Goal: Communication & Community: Share content

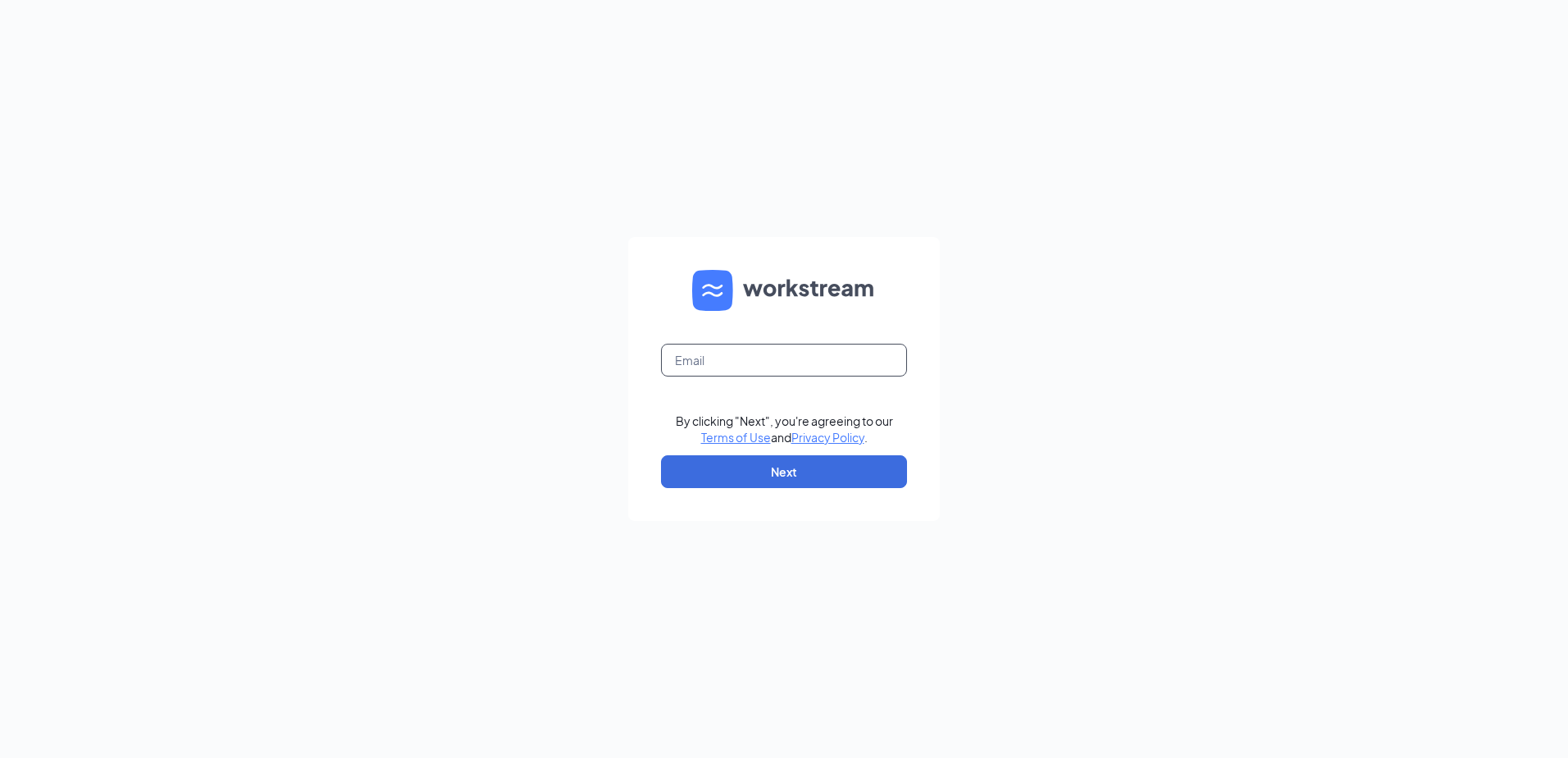
click at [708, 355] on input "text" at bounding box center [784, 360] width 246 height 33
type input "[EMAIL_ADDRESS][DOMAIN_NAME]"
click at [746, 469] on button "Next" at bounding box center [784, 472] width 246 height 33
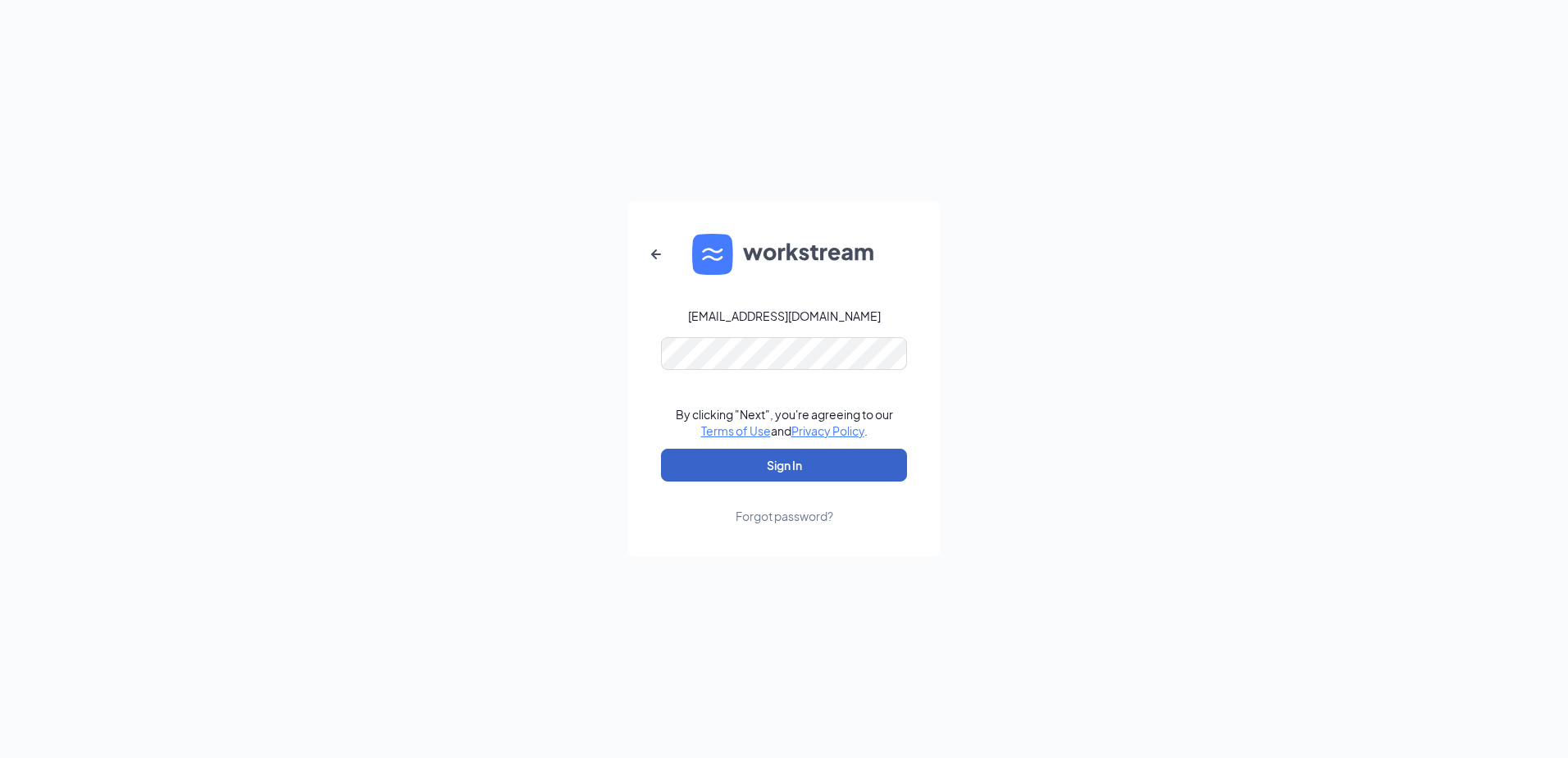
click at [747, 458] on button "Sign In" at bounding box center [784, 465] width 246 height 33
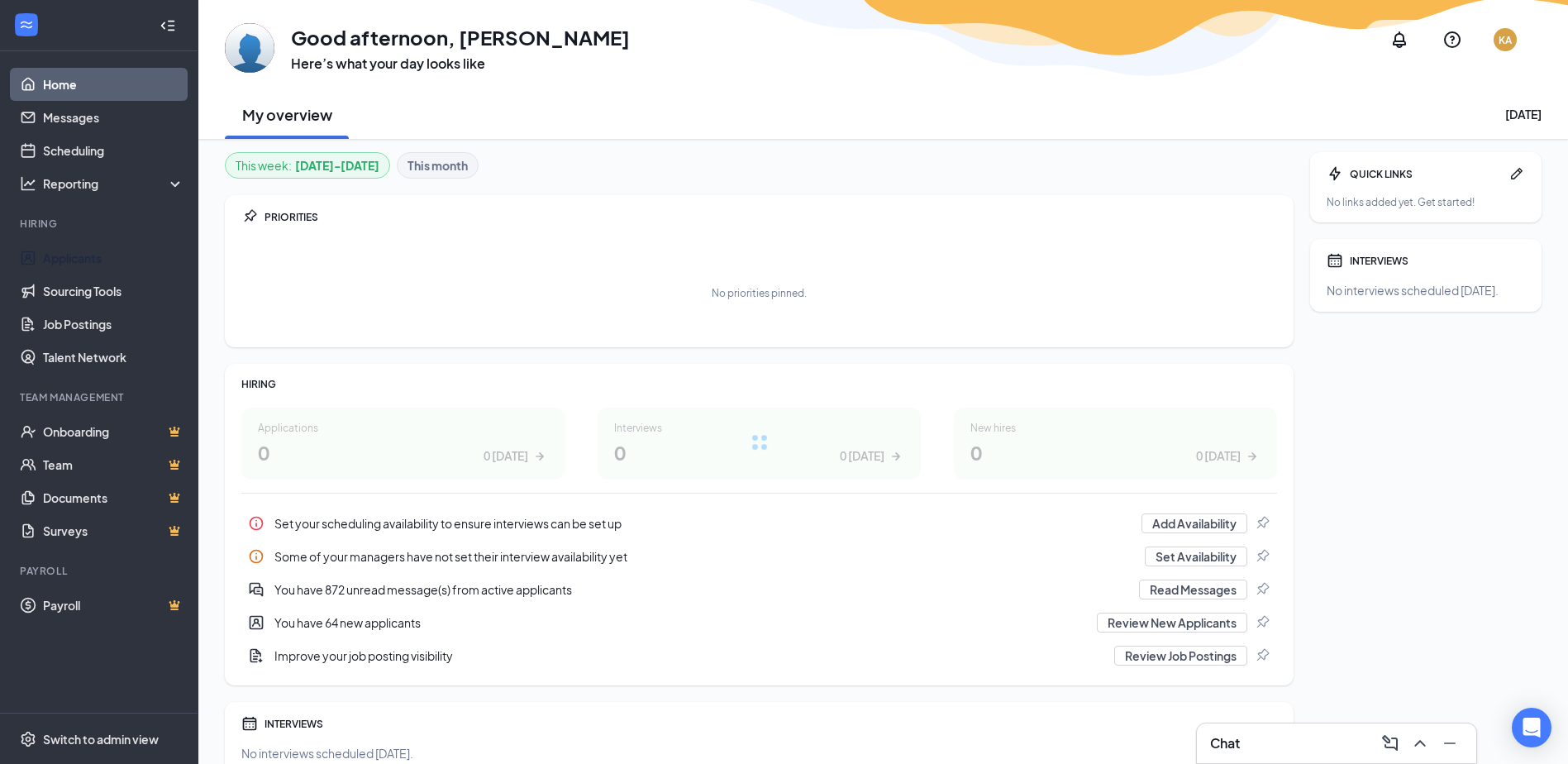
click at [102, 256] on link "Applicants" at bounding box center [114, 257] width 141 height 33
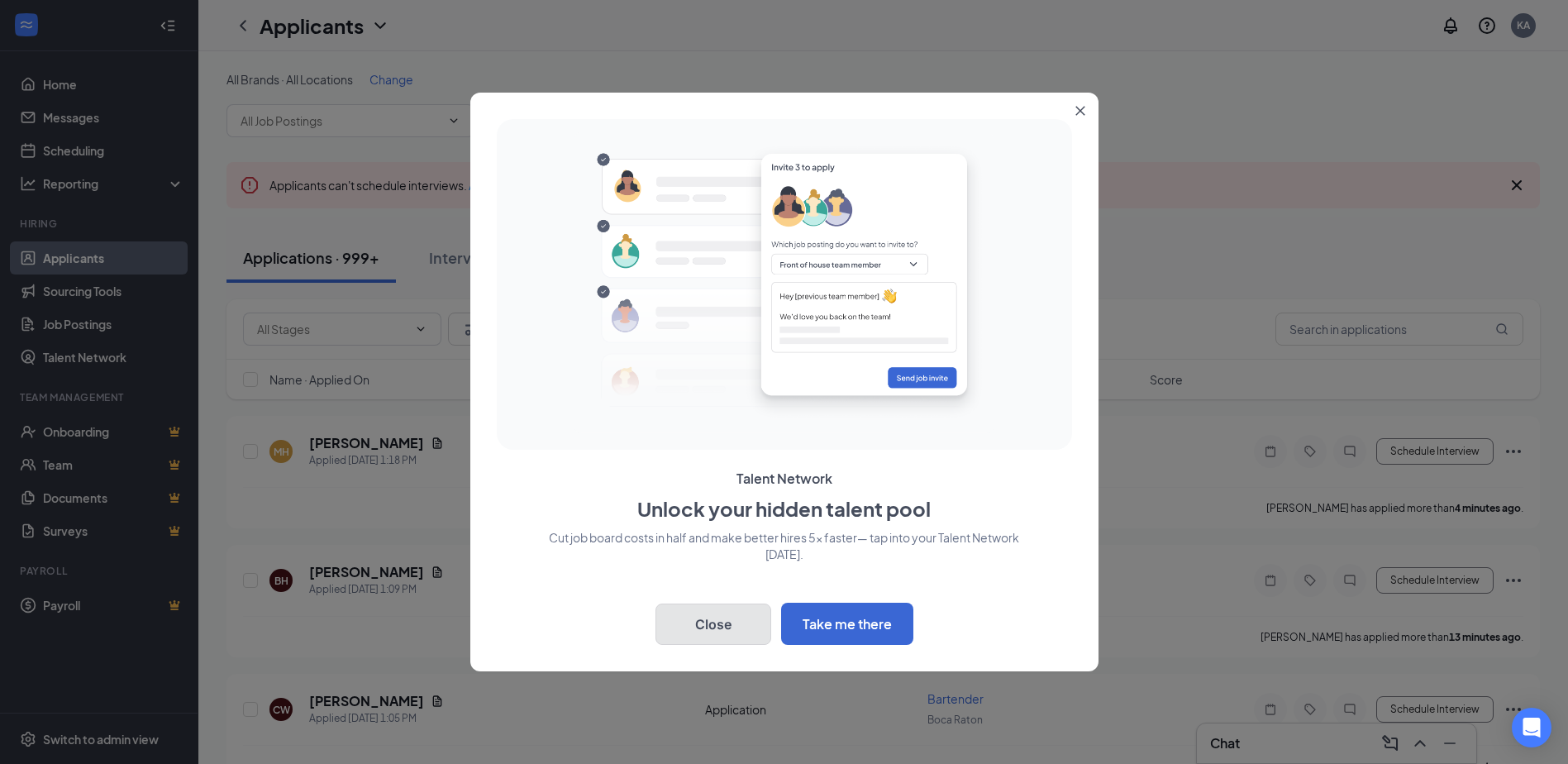
click at [732, 628] on button "Close" at bounding box center [713, 624] width 115 height 41
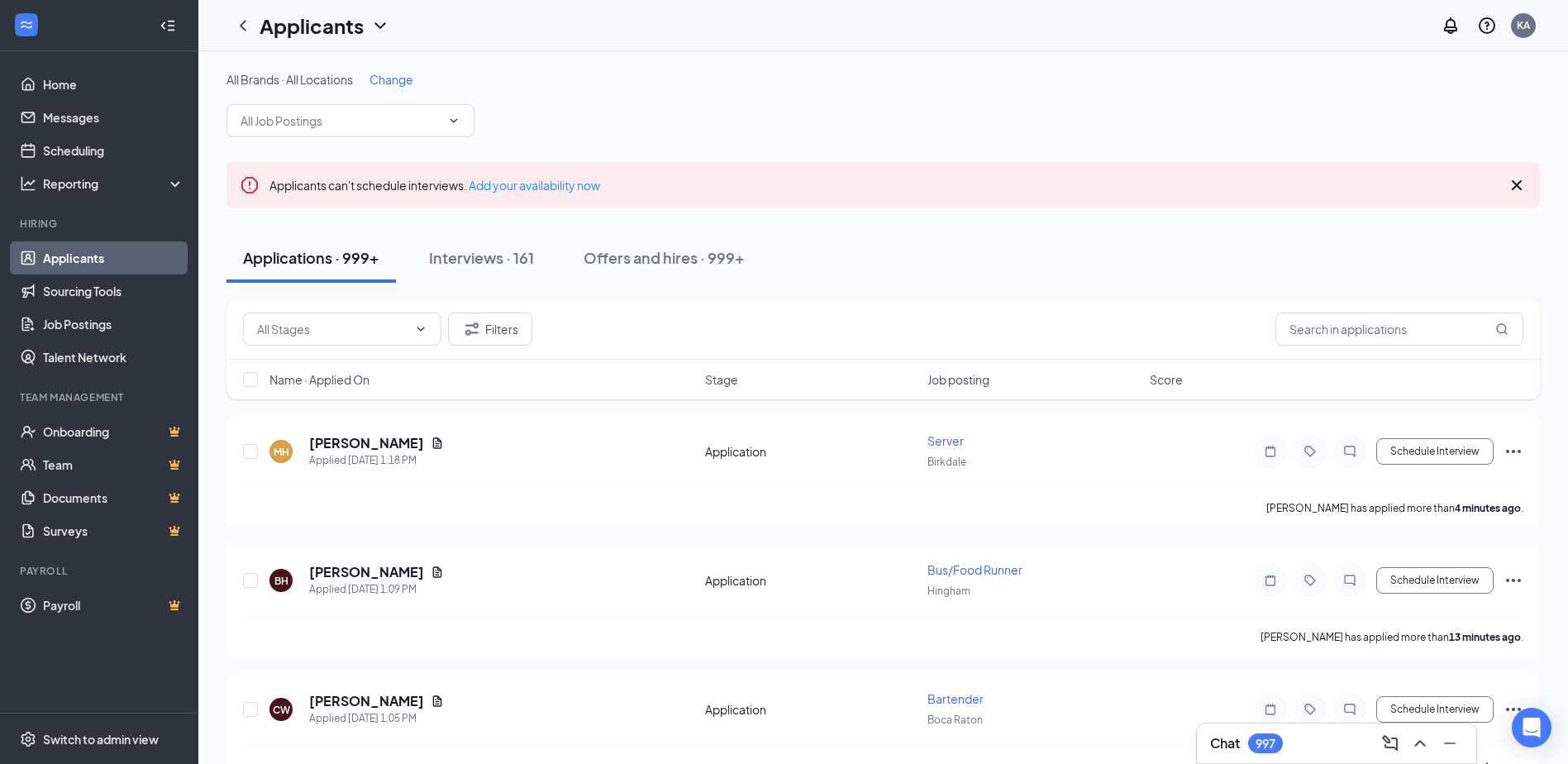
click at [1513, 444] on icon "Ellipses" at bounding box center [1513, 452] width 20 height 20
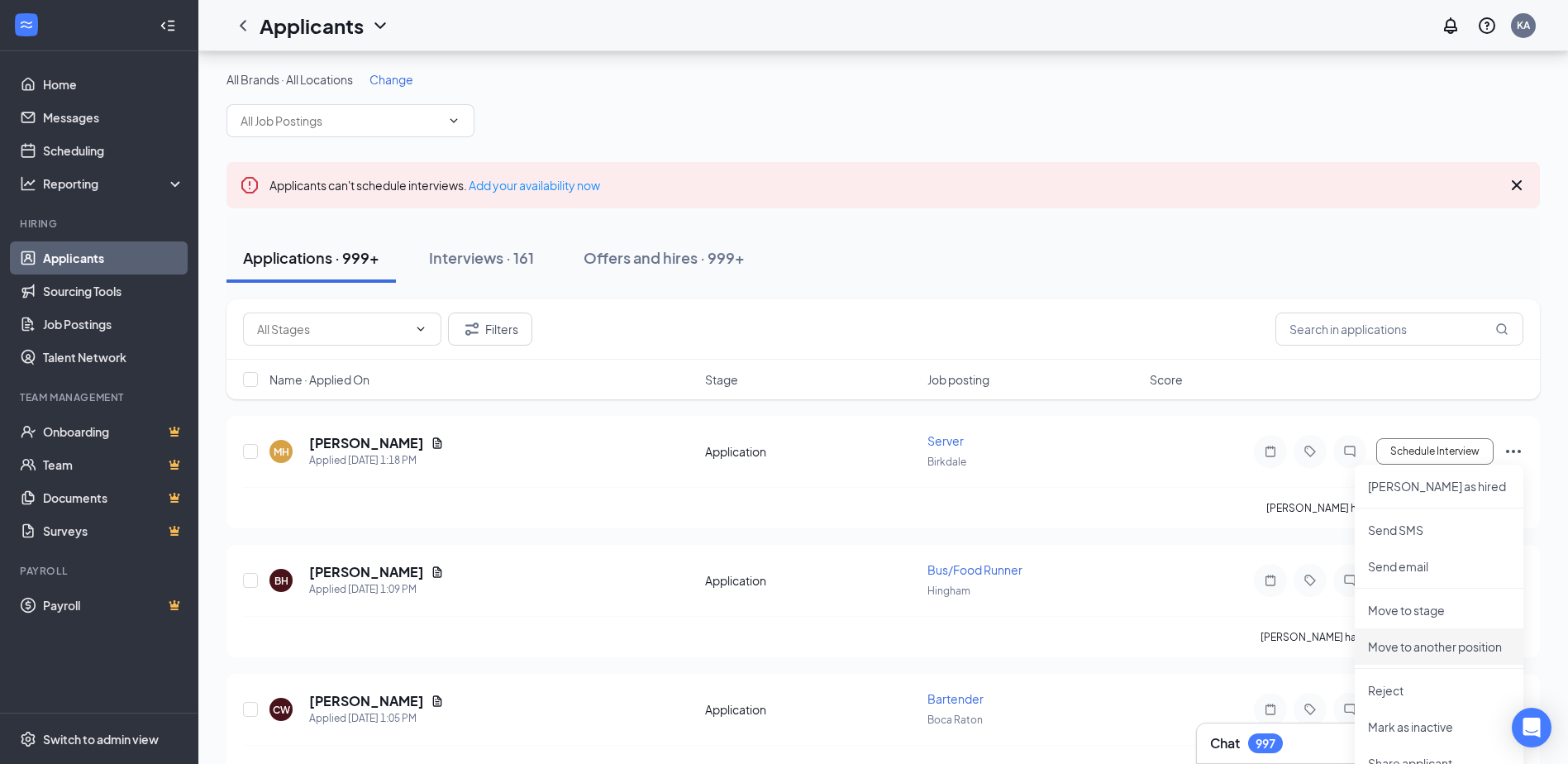
scroll to position [82, 0]
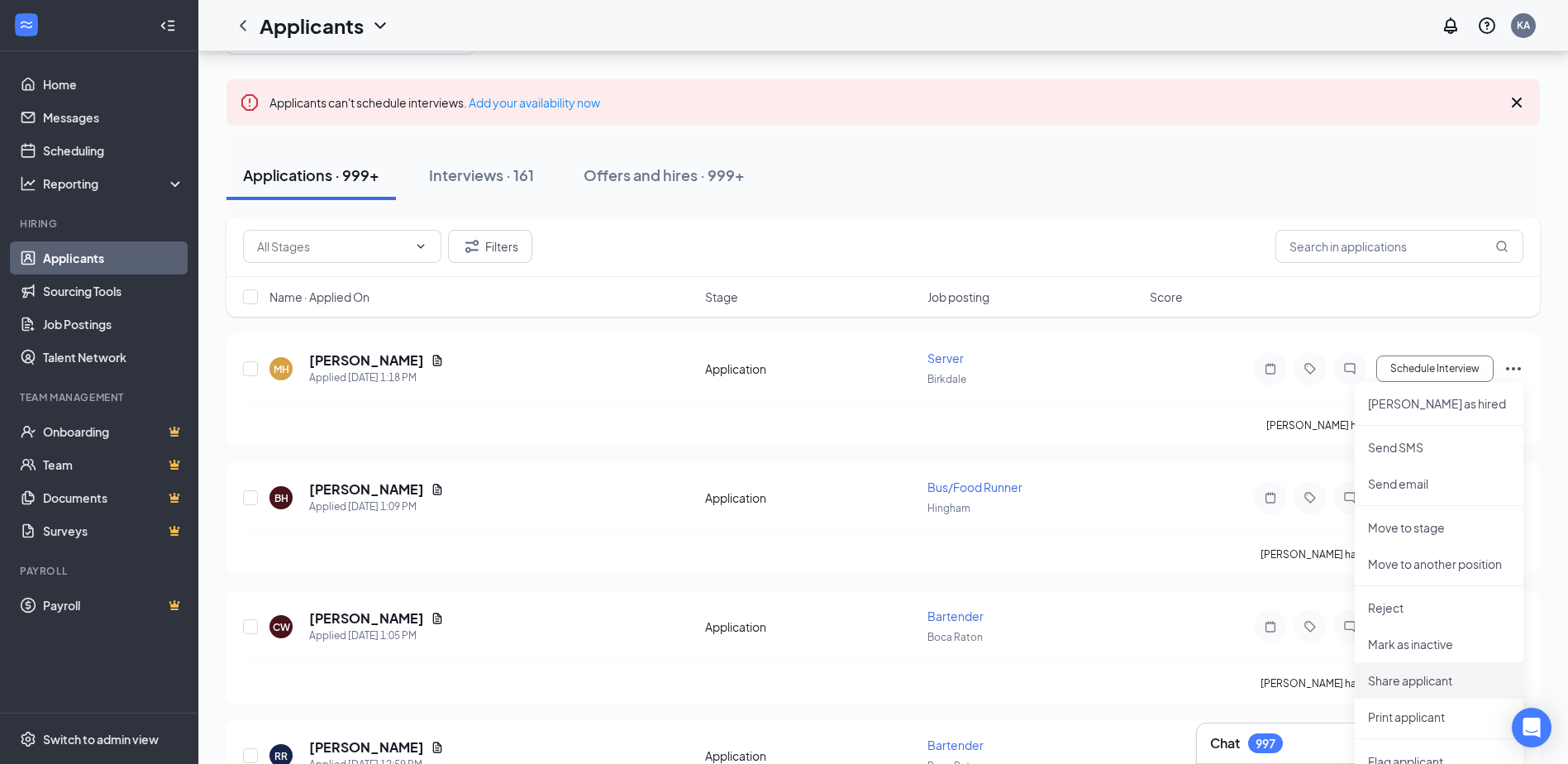
click at [1446, 678] on p "Share applicant" at bounding box center [1438, 681] width 142 height 16
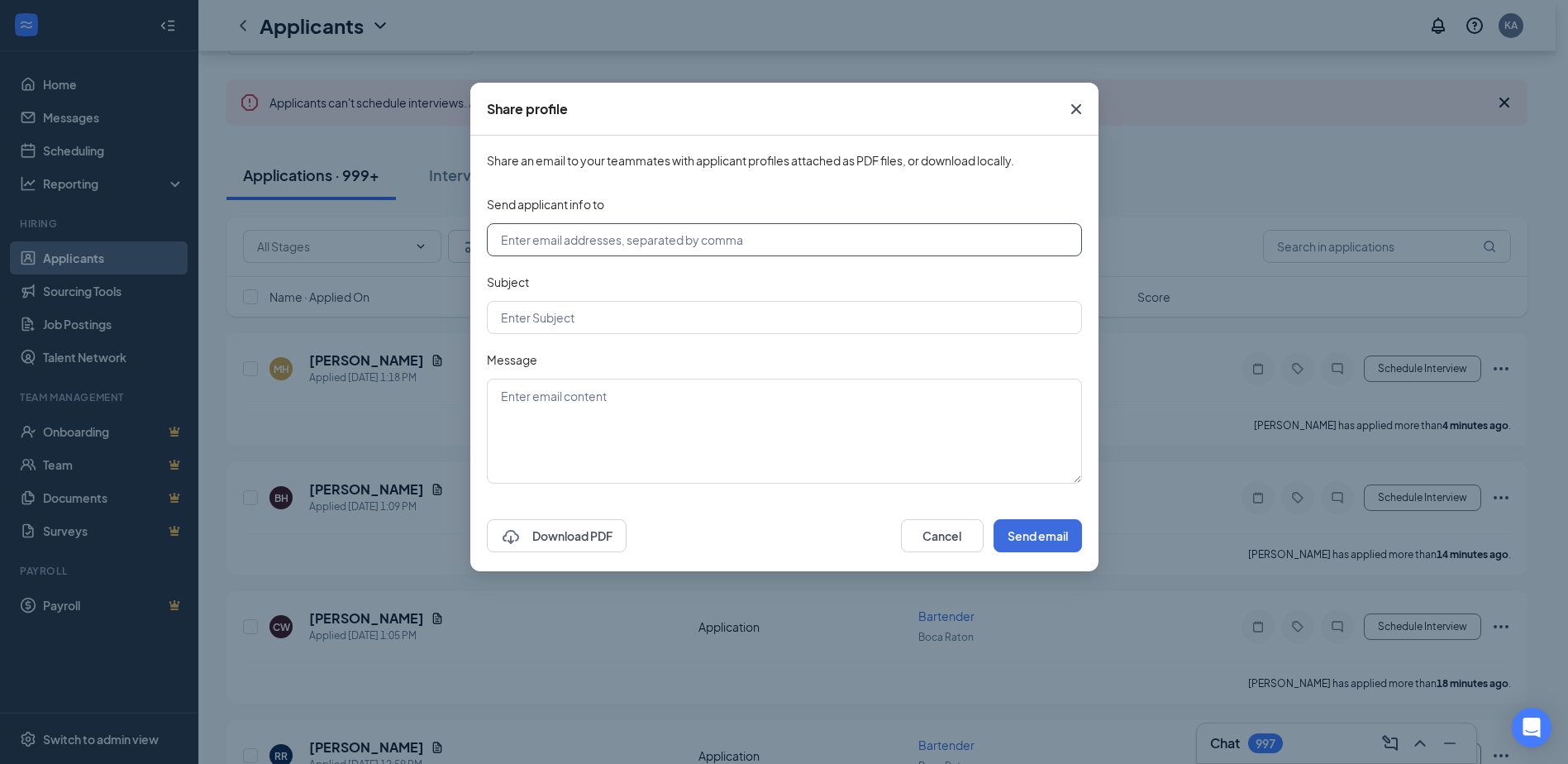
click at [746, 234] on input "text" at bounding box center [784, 240] width 595 height 33
type input "[EMAIL_ADDRESS][DOMAIN_NAME]"
click at [597, 314] on input "text" at bounding box center [784, 317] width 595 height 33
type input "Test"
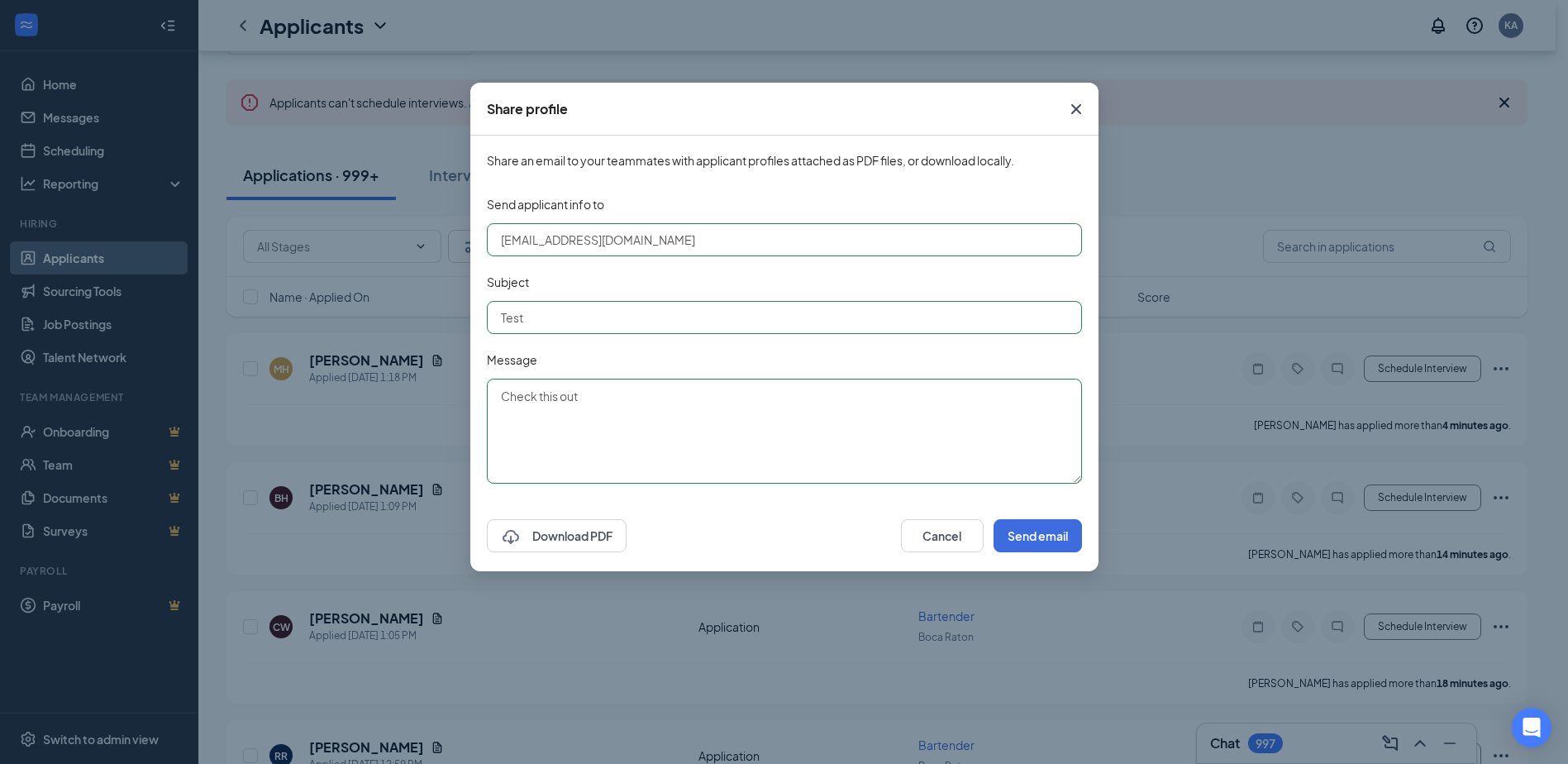
type textarea "Check this out"
click at [1030, 536] on button "Send email" at bounding box center [1037, 536] width 89 height 33
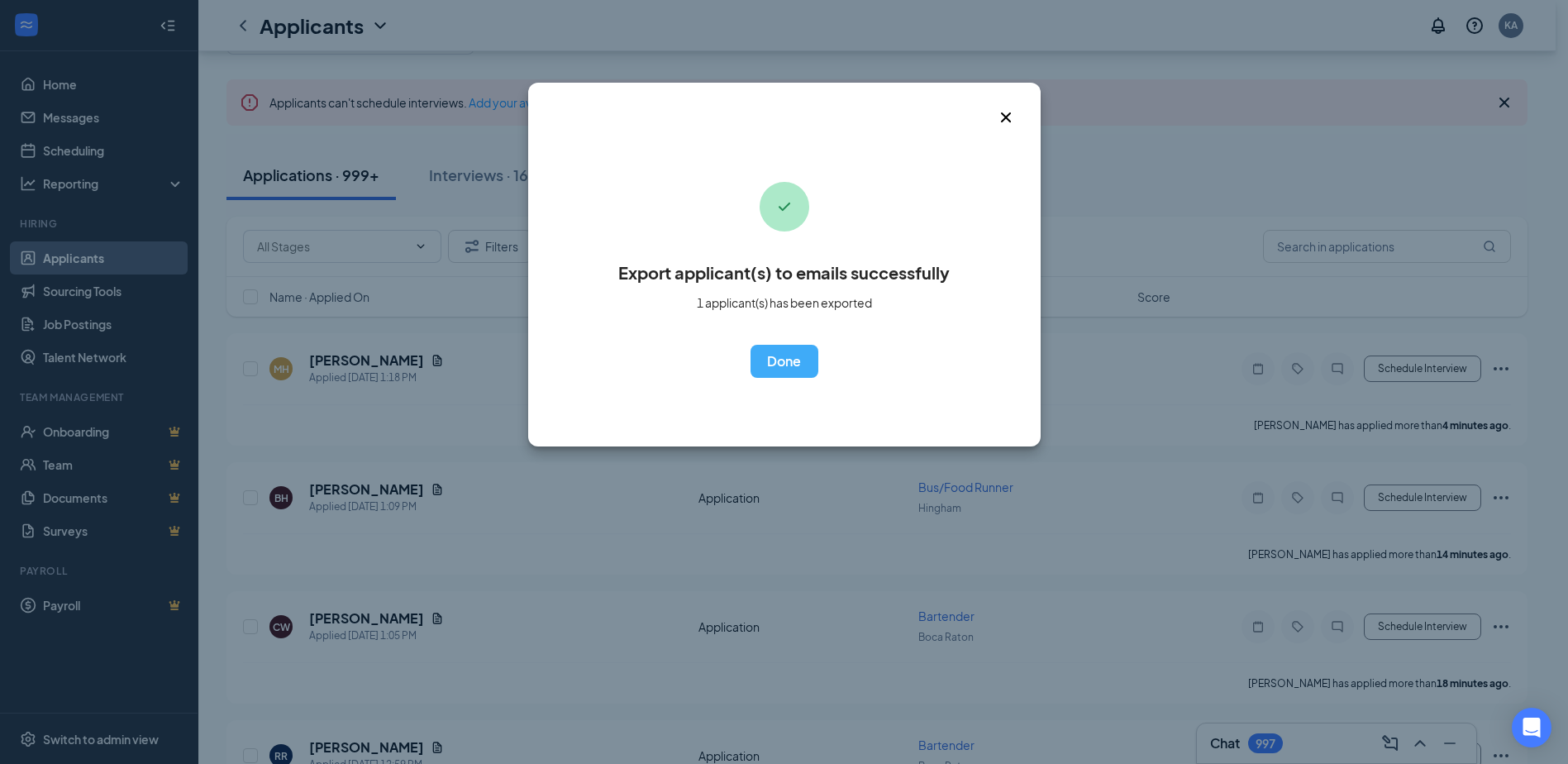
click at [785, 367] on button "OK" at bounding box center [784, 361] width 68 height 33
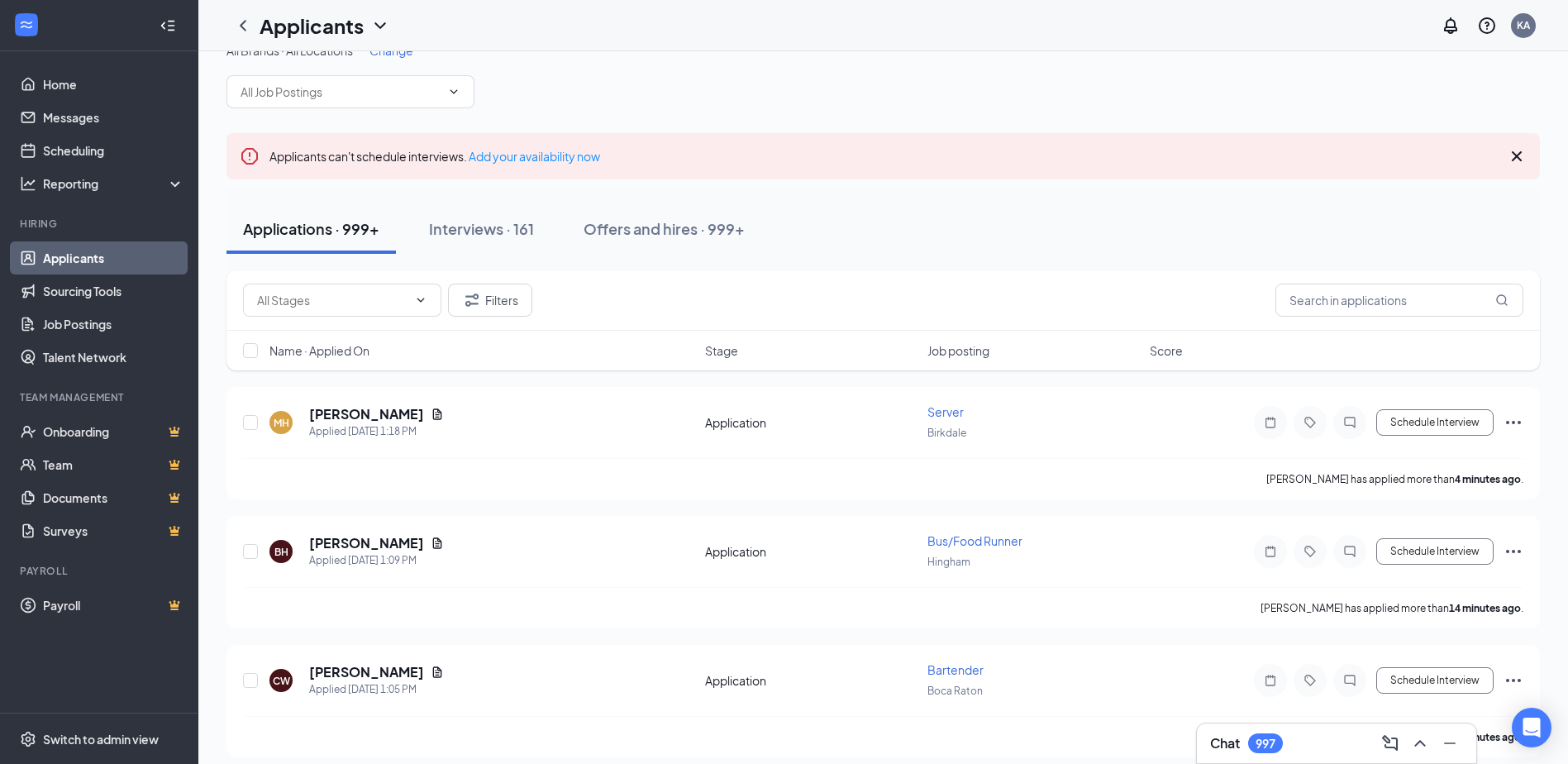
scroll to position [0, 0]
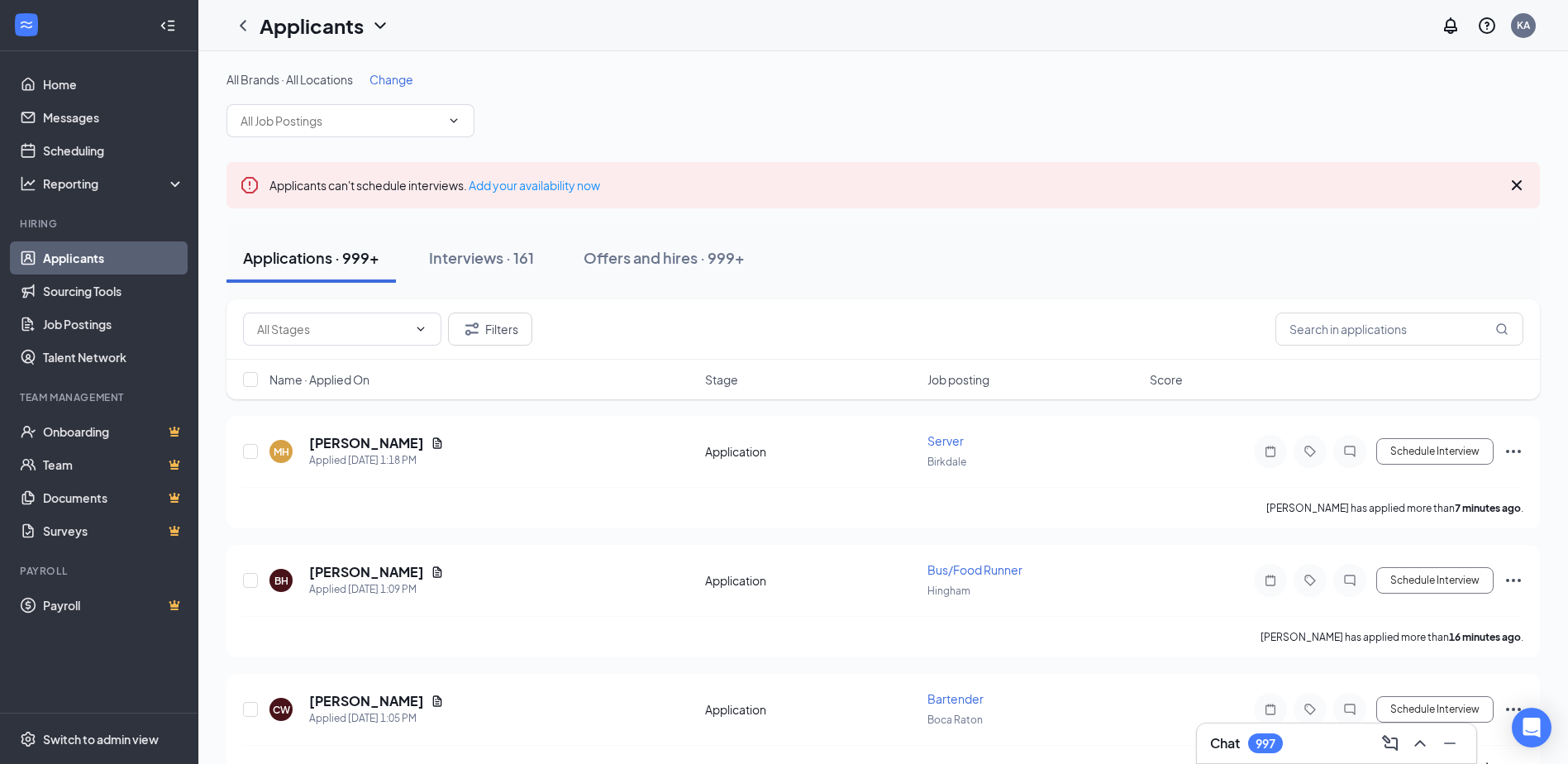
click at [1516, 451] on icon "Ellipses" at bounding box center [1513, 452] width 20 height 20
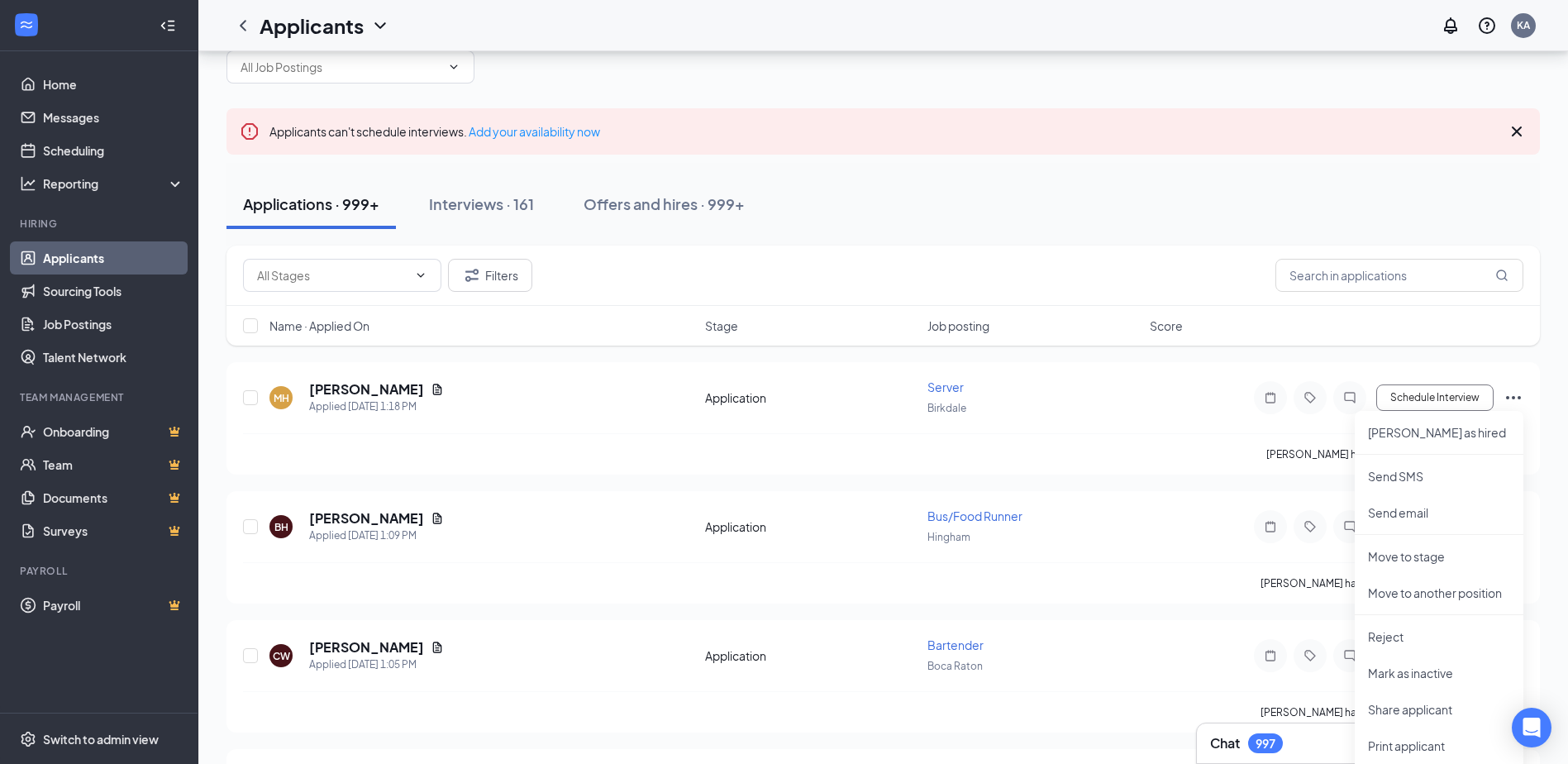
scroll to position [82, 0]
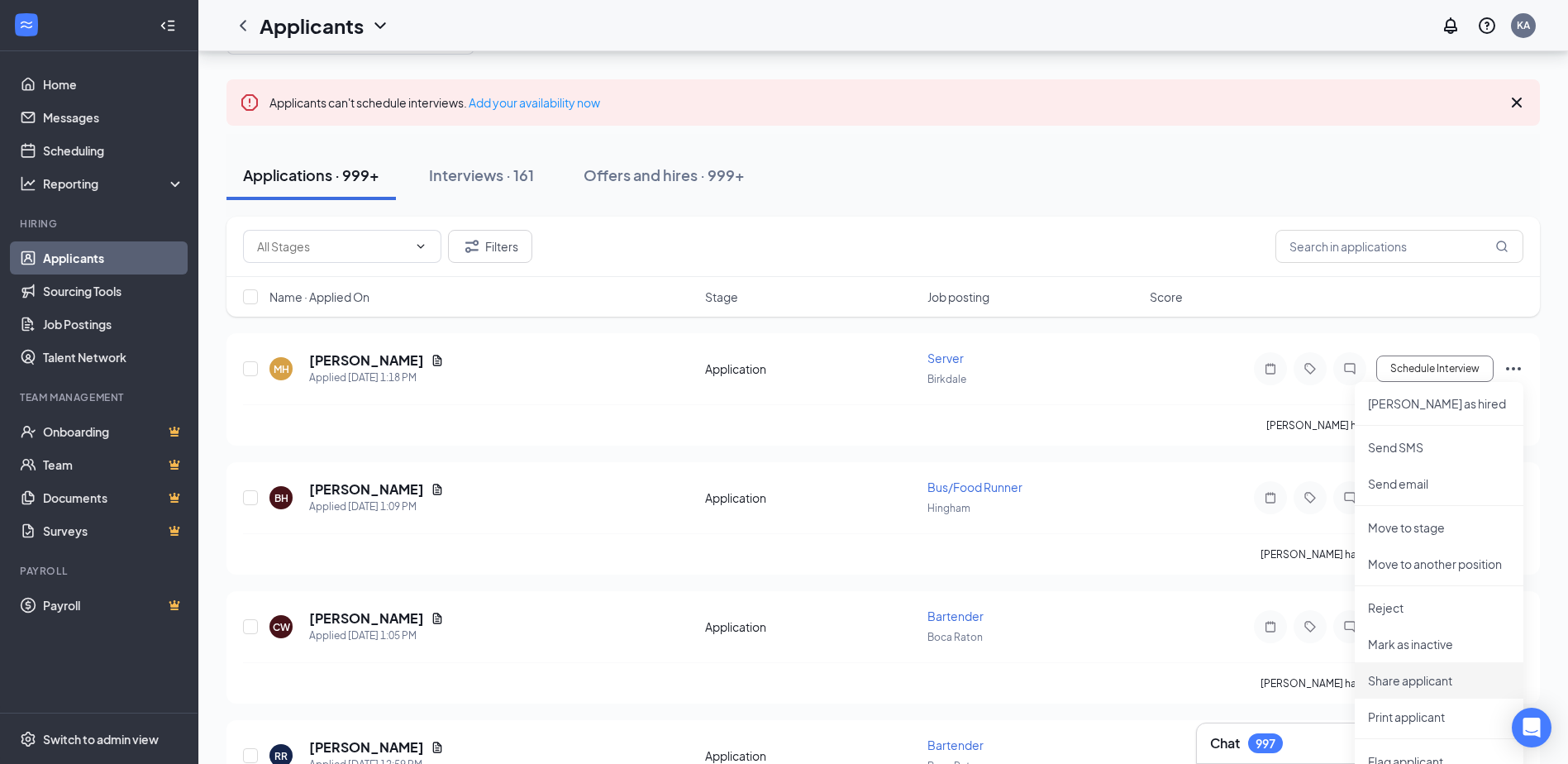
click at [1424, 683] on p "Share applicant" at bounding box center [1438, 681] width 142 height 16
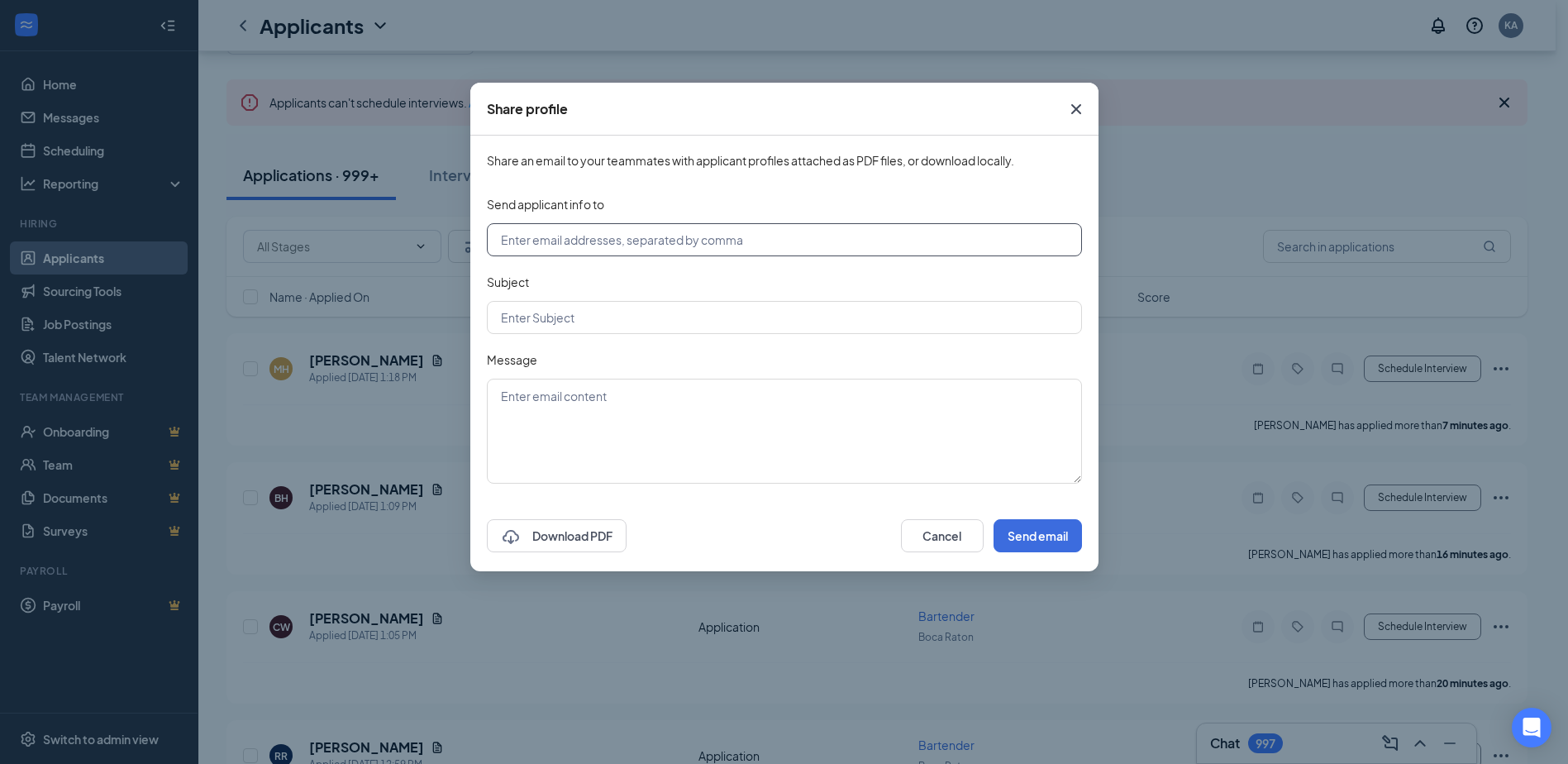
click at [585, 247] on input "text" at bounding box center [784, 240] width 595 height 33
type input "[EMAIL_ADDRESS][DOMAIN_NAME]"
click at [587, 315] on input "text" at bounding box center [784, 317] width 595 height 33
type input "test"
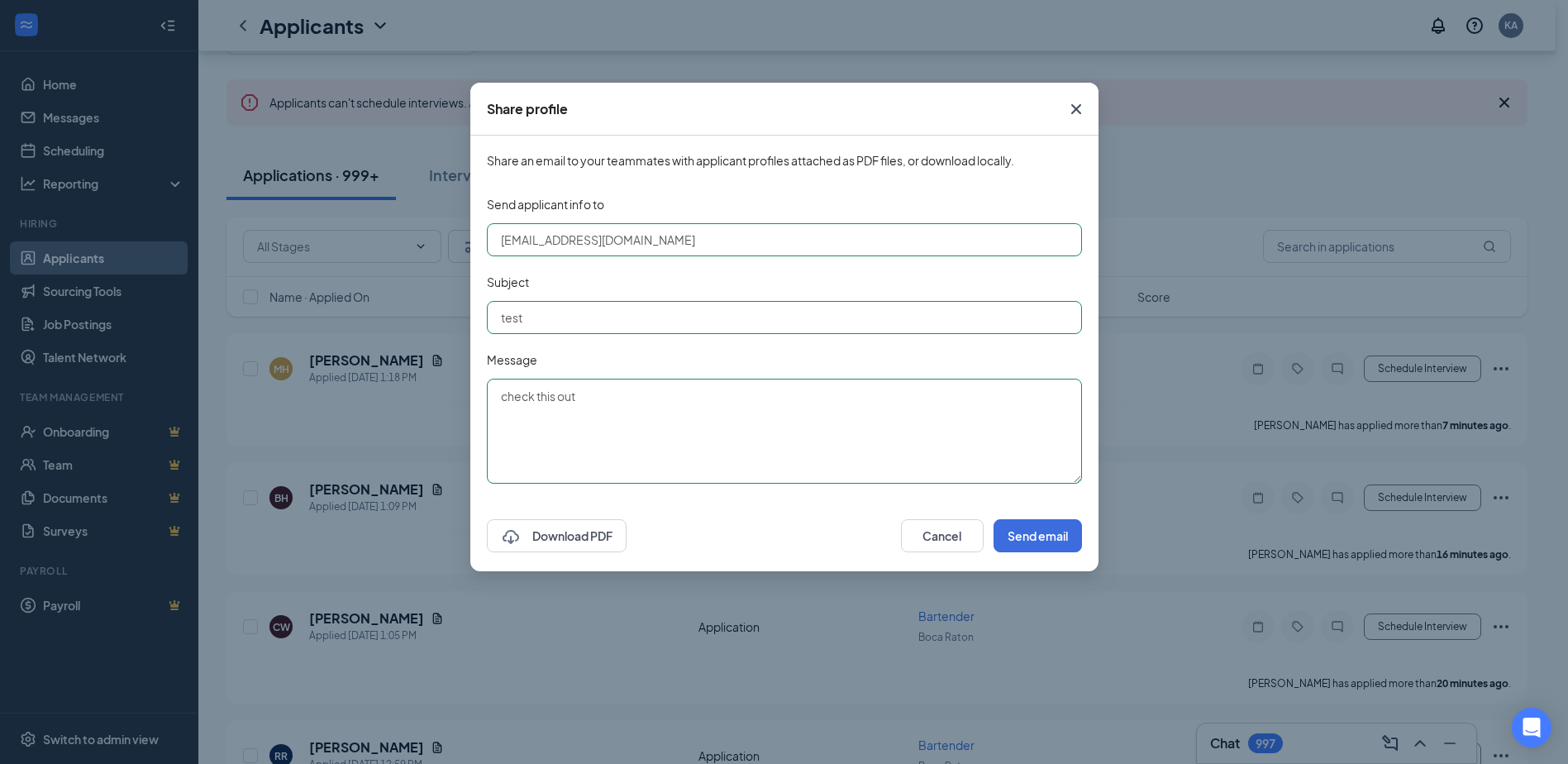
type textarea "check this out"
click at [1040, 534] on button "Send email" at bounding box center [1037, 536] width 89 height 33
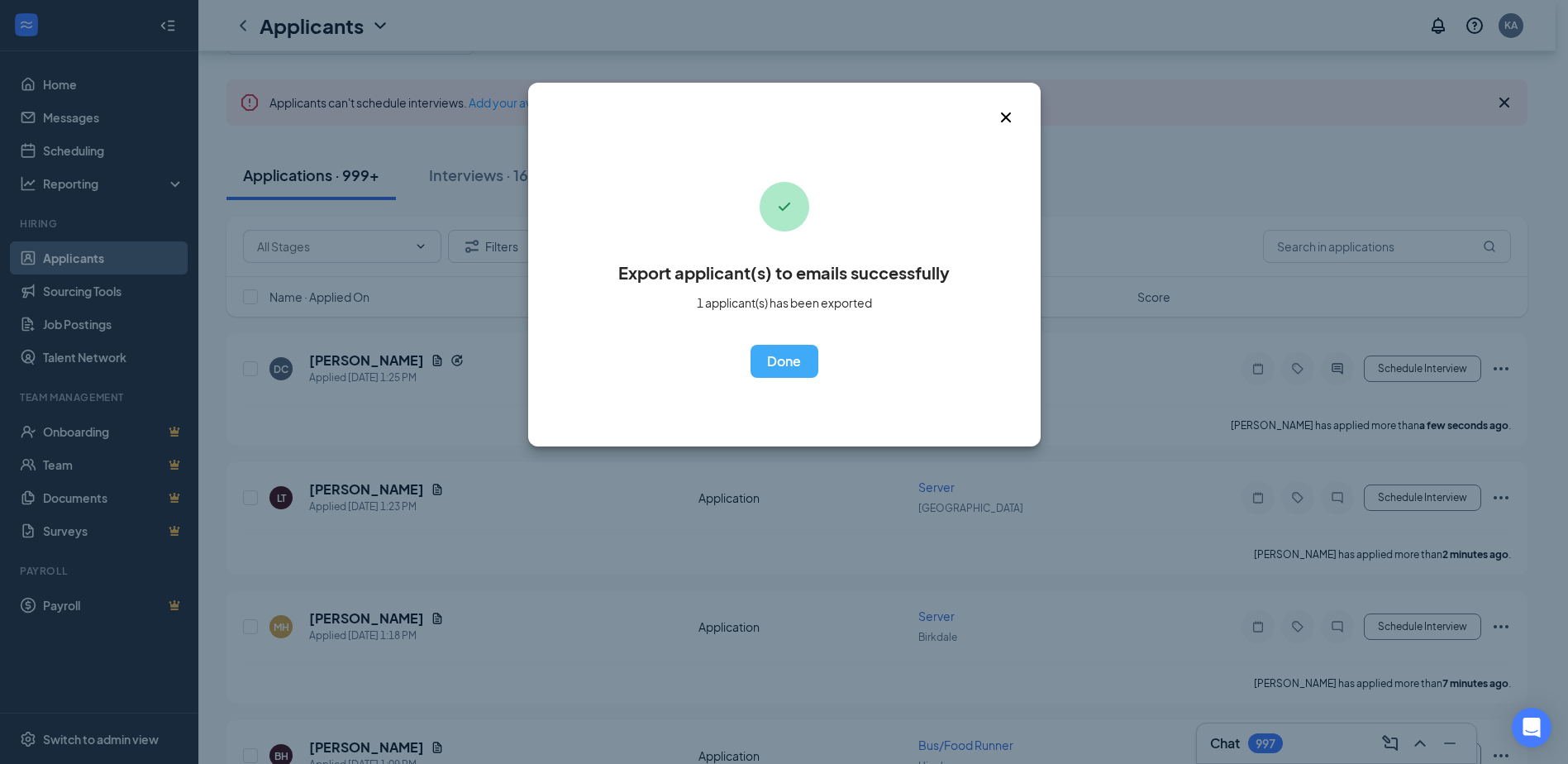
click at [786, 368] on button "OK" at bounding box center [784, 361] width 68 height 33
